Goal: Information Seeking & Learning: Learn about a topic

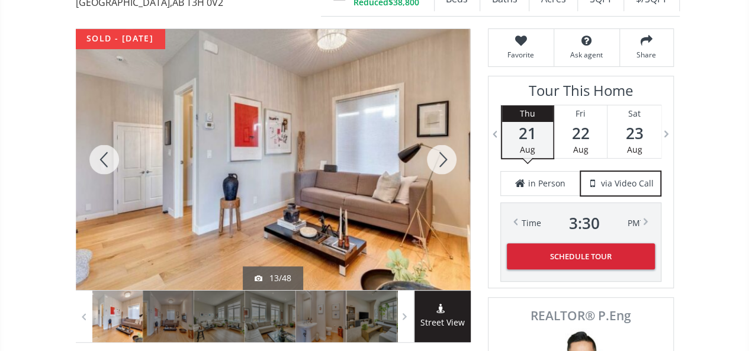
click at [438, 167] on div at bounding box center [441, 159] width 57 height 261
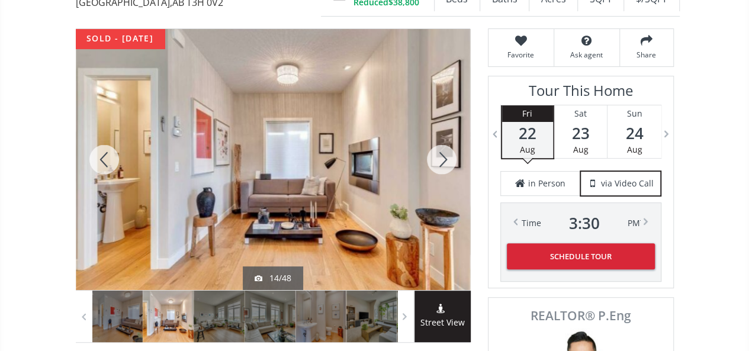
click at [438, 167] on div at bounding box center [441, 159] width 57 height 261
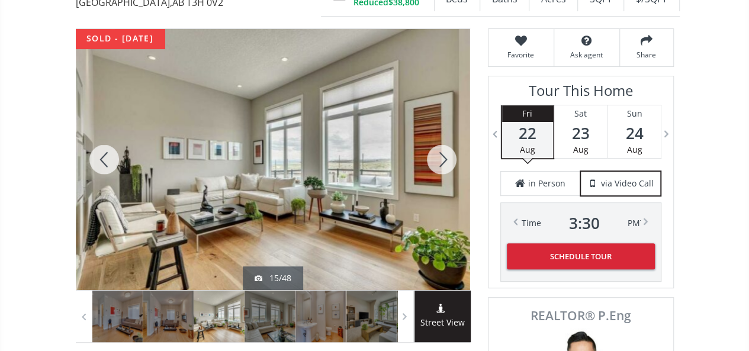
click at [438, 167] on div at bounding box center [441, 159] width 57 height 261
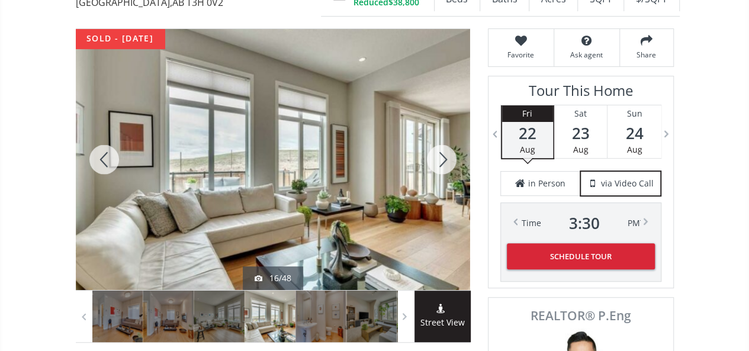
click at [438, 167] on div at bounding box center [441, 159] width 57 height 261
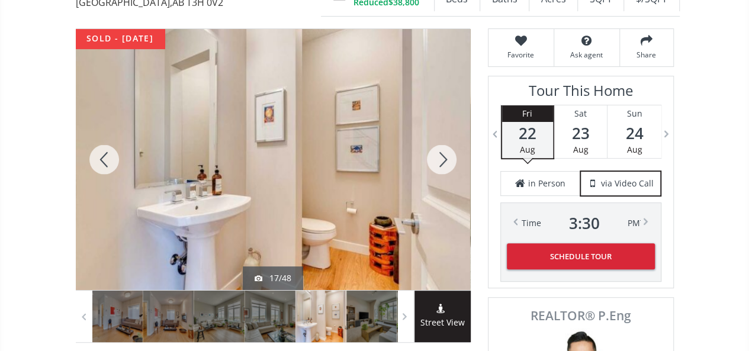
click at [434, 166] on div at bounding box center [441, 159] width 57 height 261
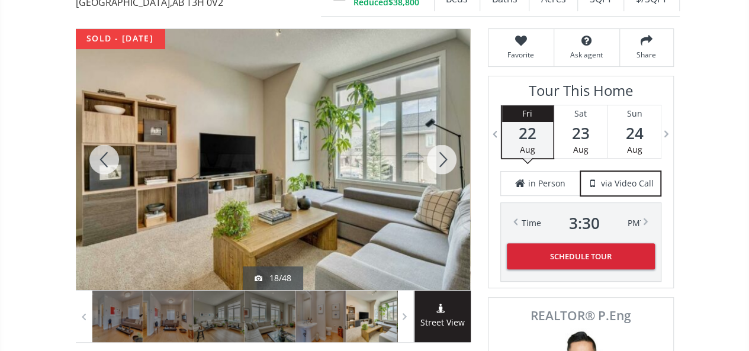
click at [434, 166] on div at bounding box center [441, 159] width 57 height 261
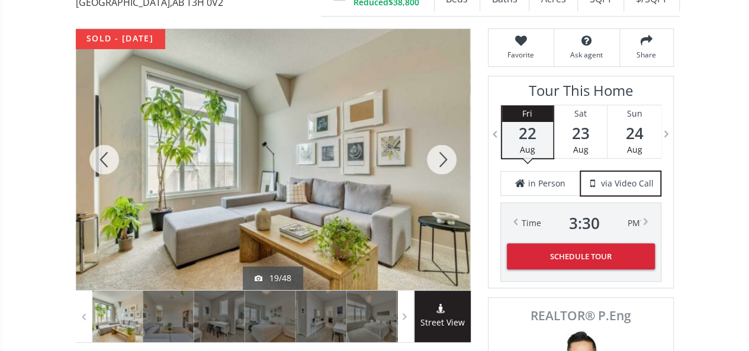
click at [433, 166] on div at bounding box center [441, 159] width 57 height 261
